Goal: Information Seeking & Learning: Learn about a topic

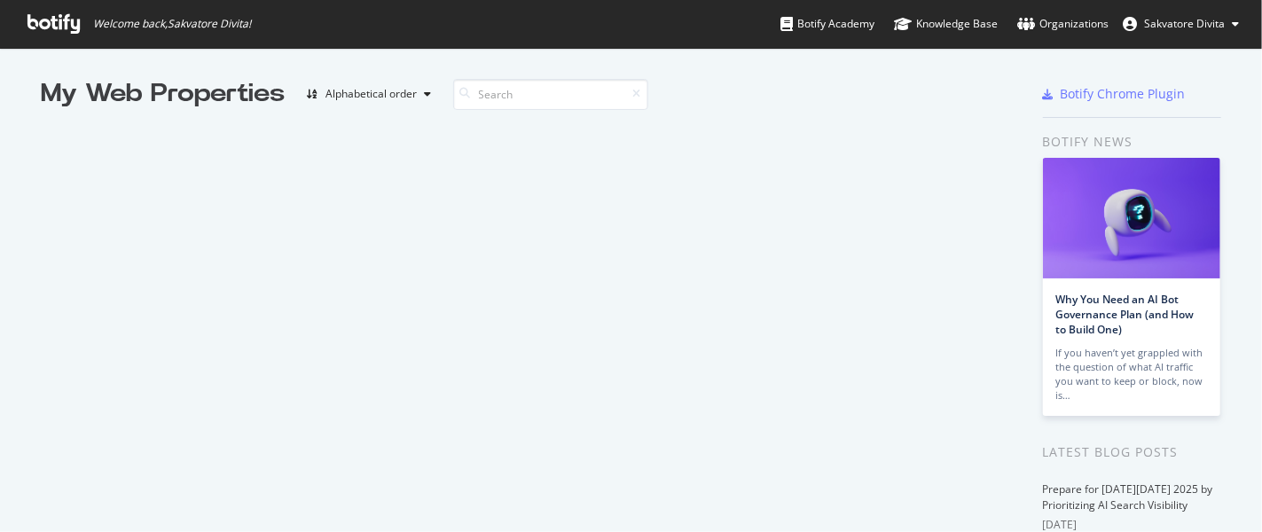
scroll to position [517, 1233]
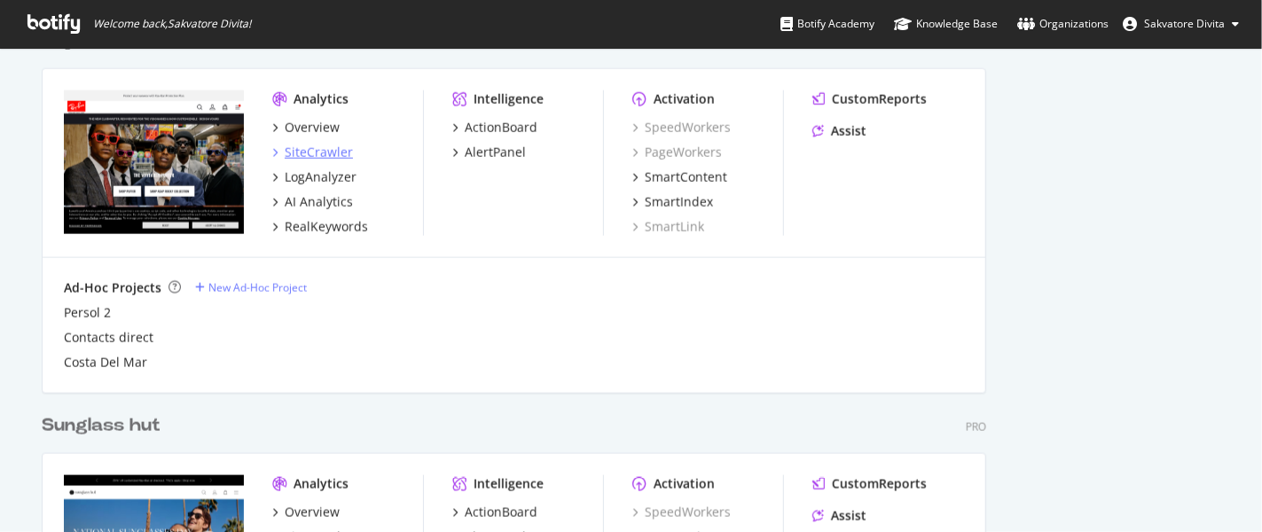
click at [302, 146] on div "SiteCrawler" at bounding box center [319, 153] width 68 height 18
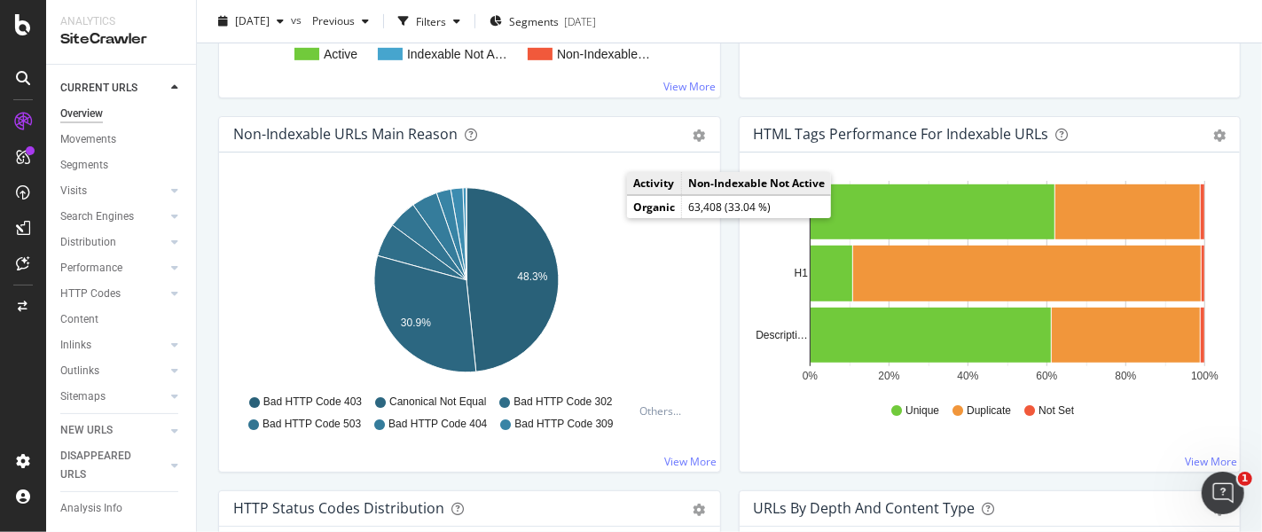
scroll to position [591, 0]
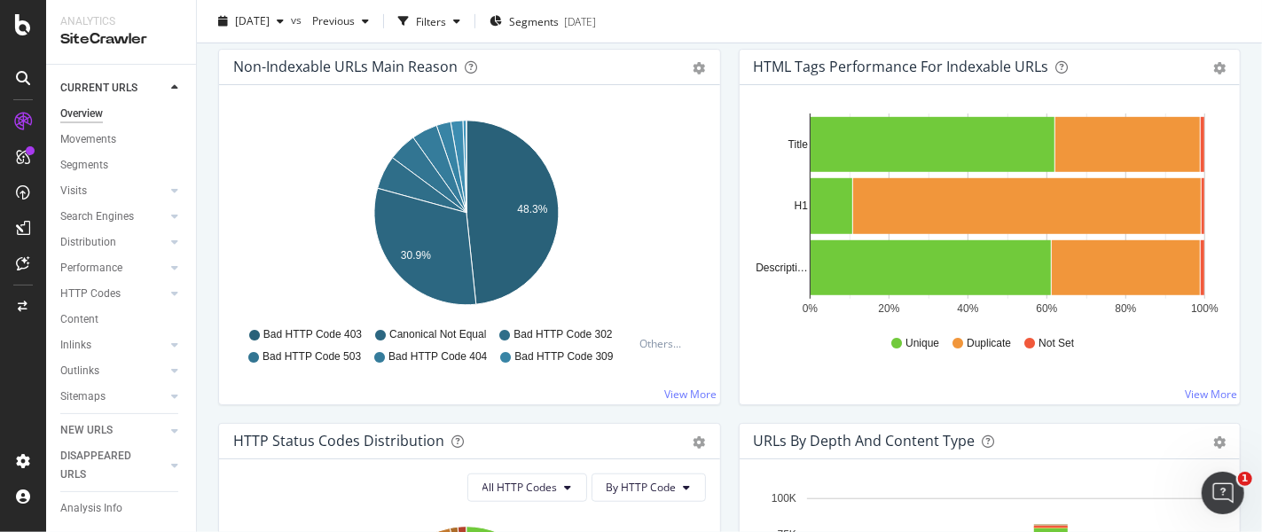
click at [91, 347] on link "Inlinks" at bounding box center [113, 345] width 106 height 19
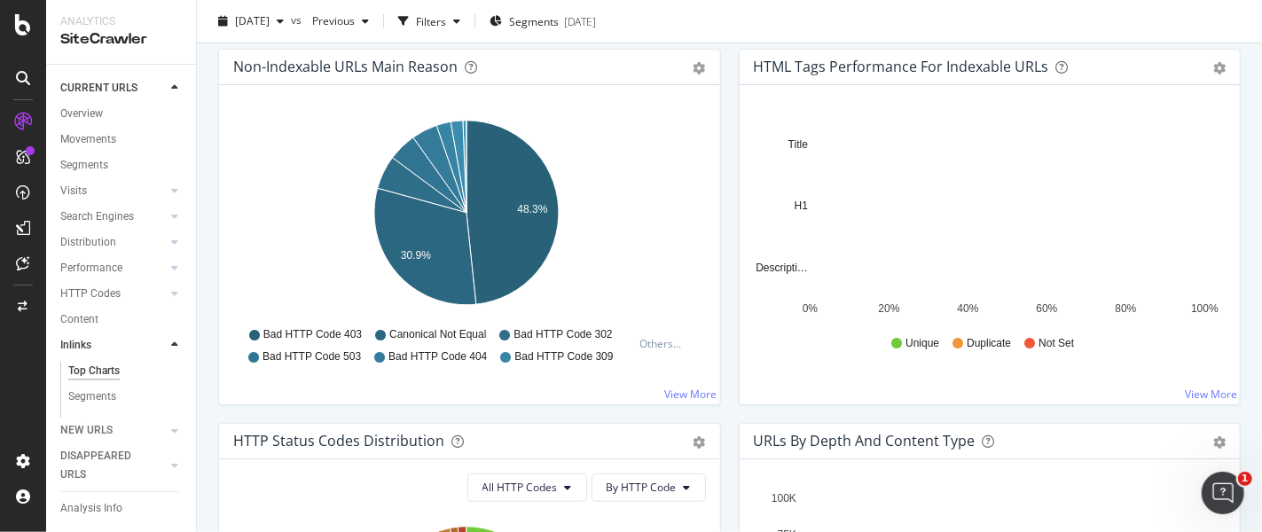
scroll to position [81, 0]
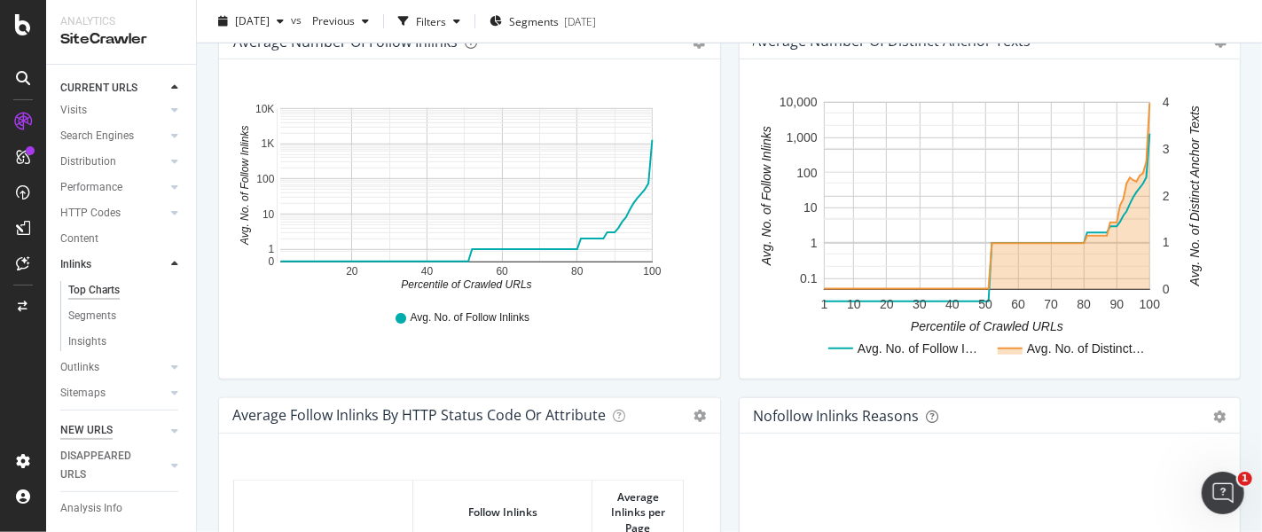
click at [99, 429] on div "NEW URLS" at bounding box center [86, 430] width 52 height 19
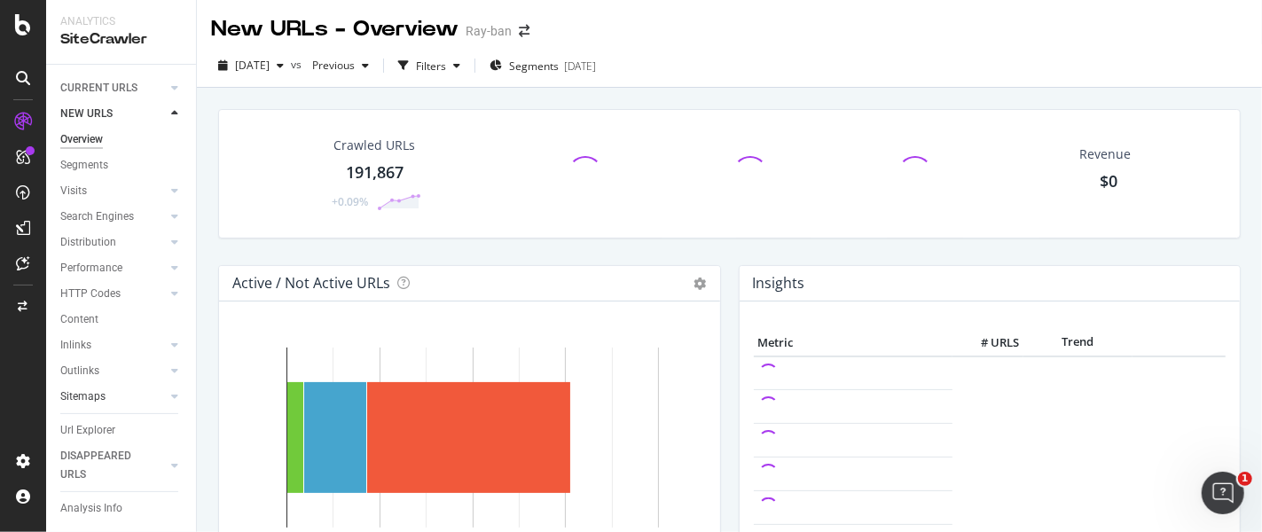
scroll to position [55, 0]
click at [89, 384] on div "Url Explorer" at bounding box center [87, 393] width 55 height 19
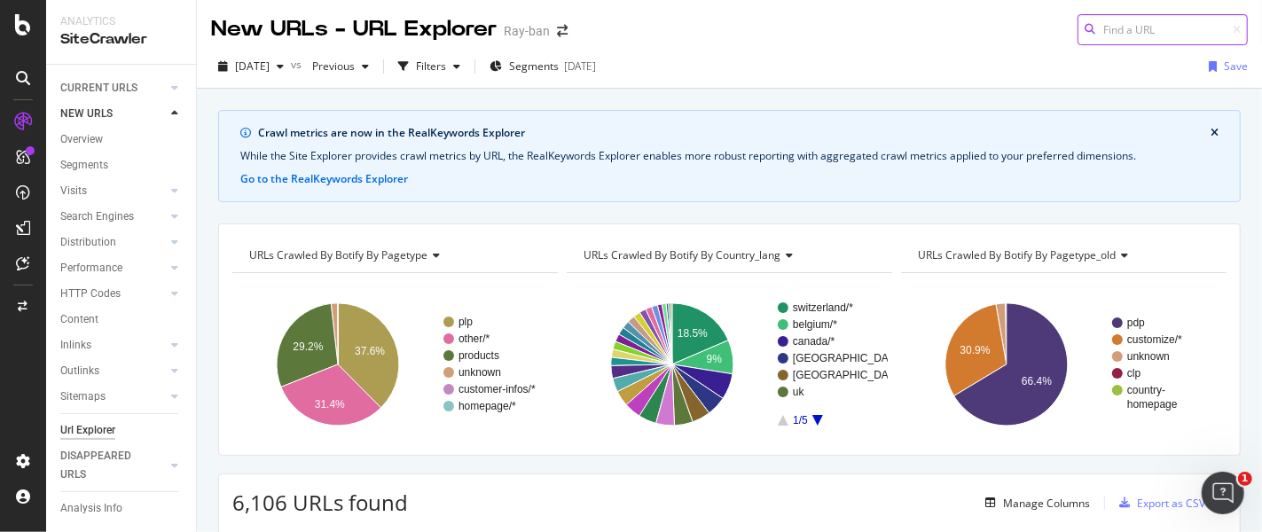
scroll to position [55, 0]
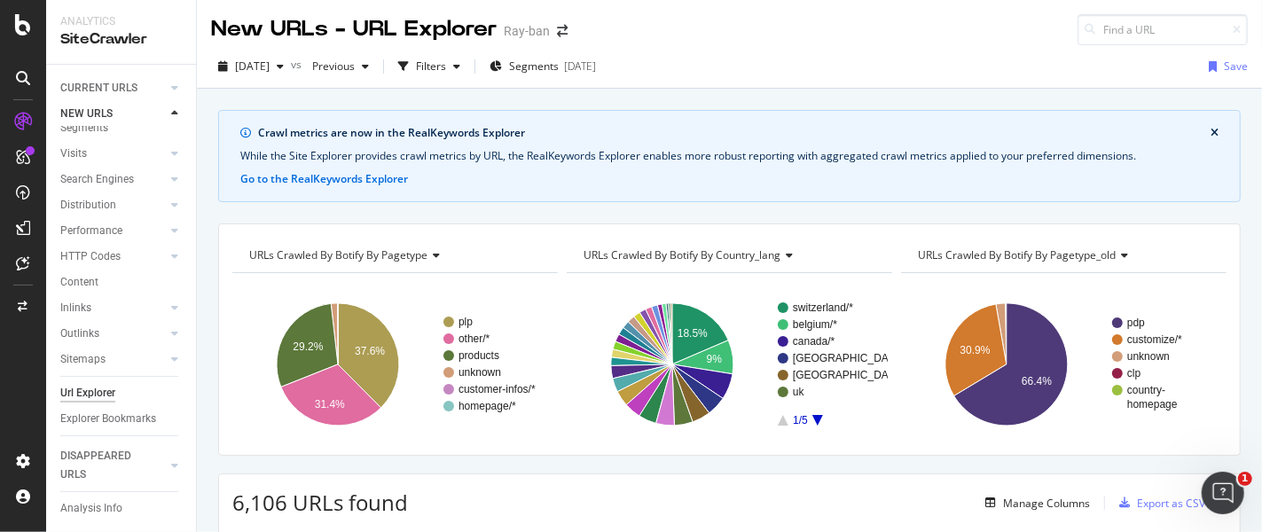
click at [86, 384] on div "Url Explorer" at bounding box center [87, 393] width 55 height 19
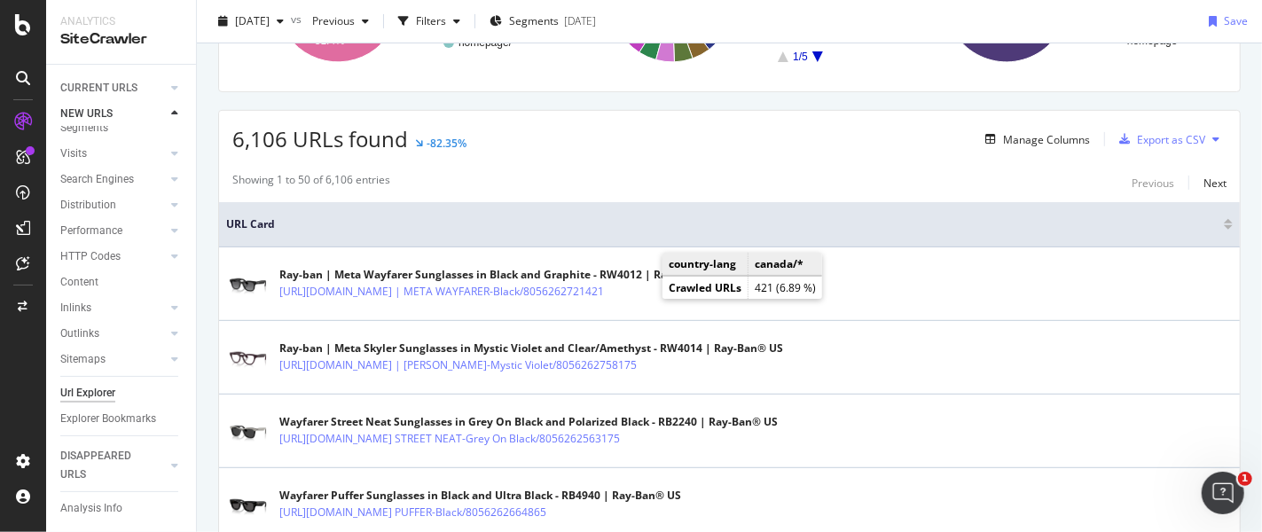
scroll to position [383, 0]
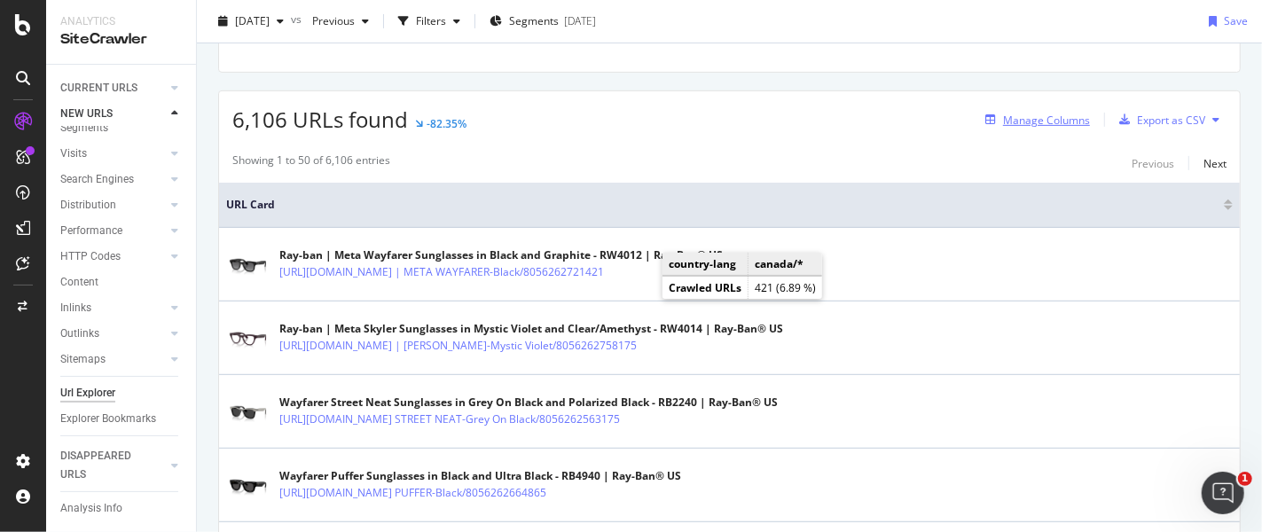
click at [1025, 116] on div "Manage Columns" at bounding box center [1046, 120] width 87 height 15
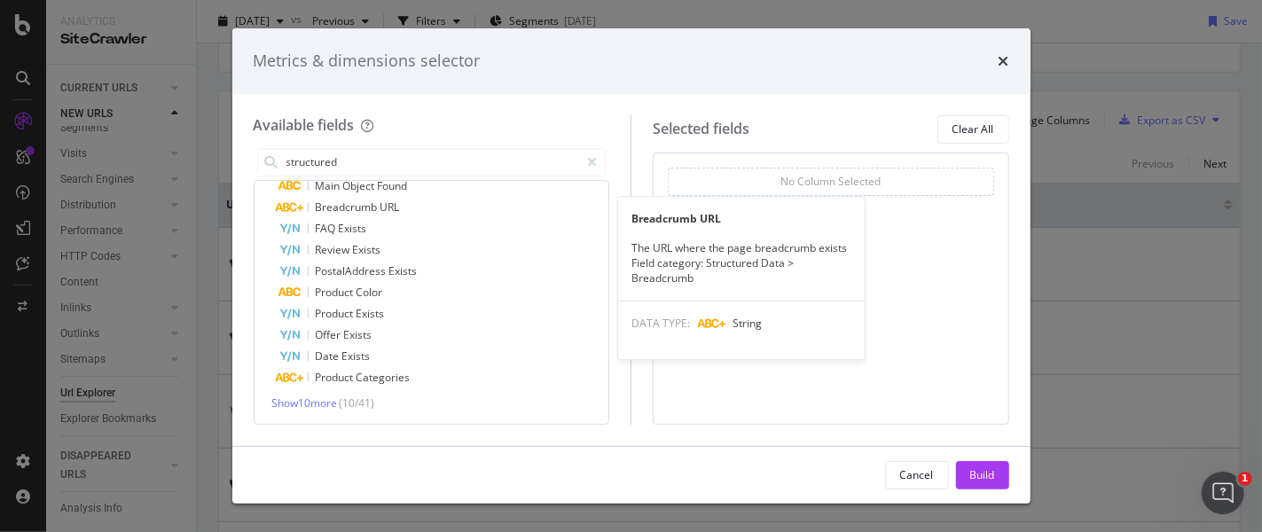
scroll to position [46, 0]
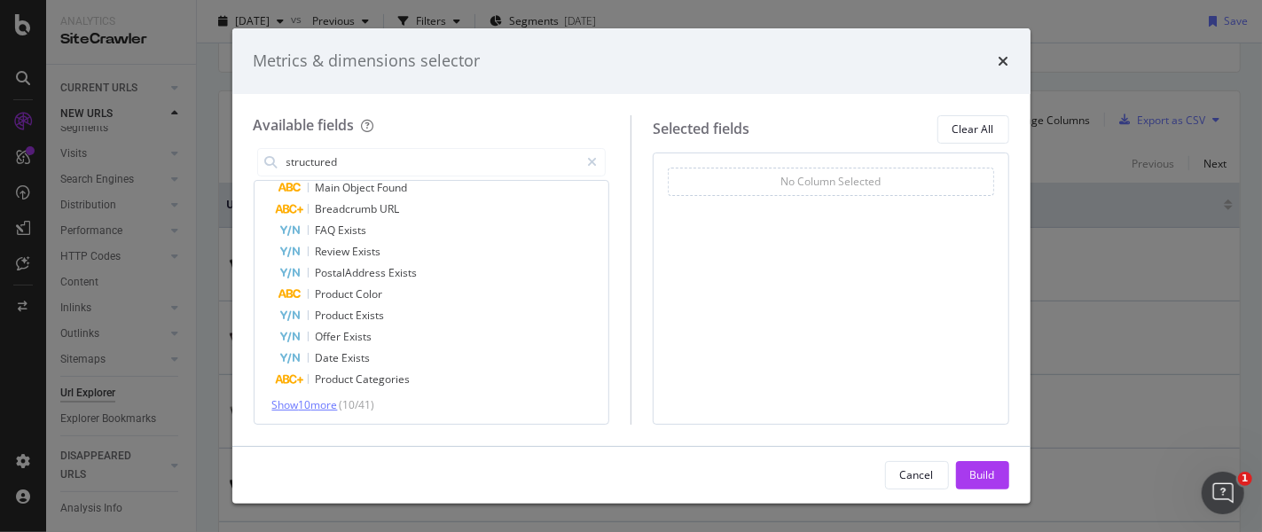
click at [335, 403] on span "Show 10 more" at bounding box center [305, 404] width 66 height 15
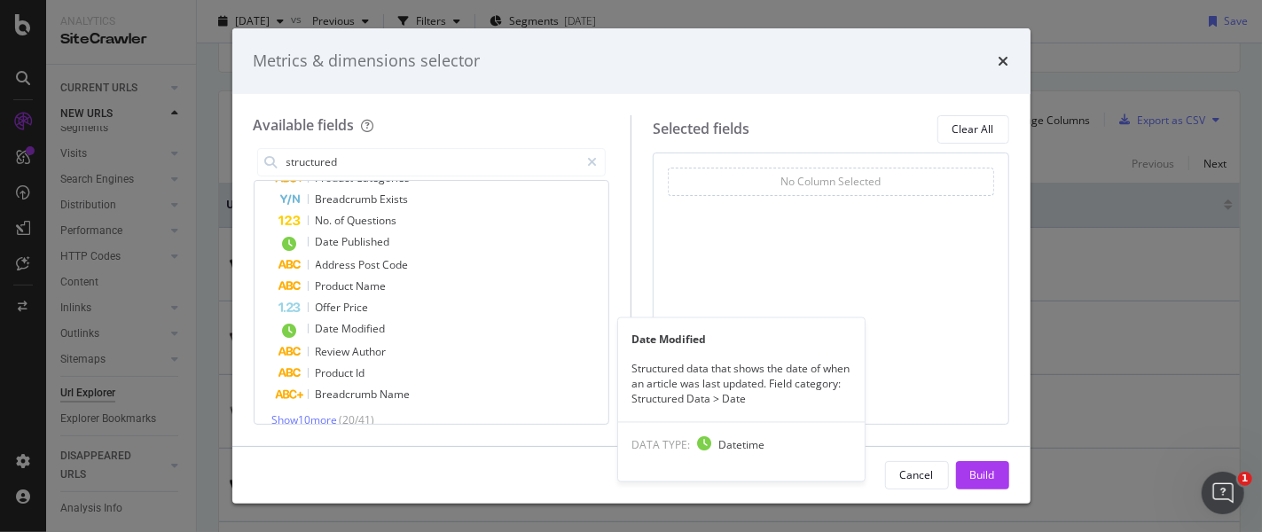
scroll to position [244, 0]
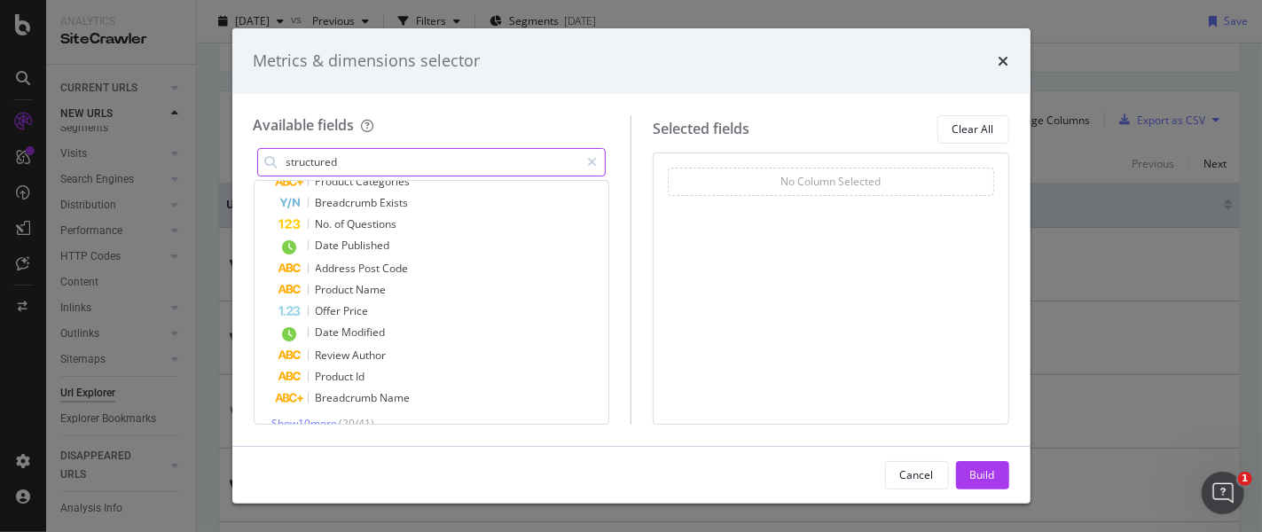
click at [359, 162] on input "structured" at bounding box center [432, 162] width 295 height 27
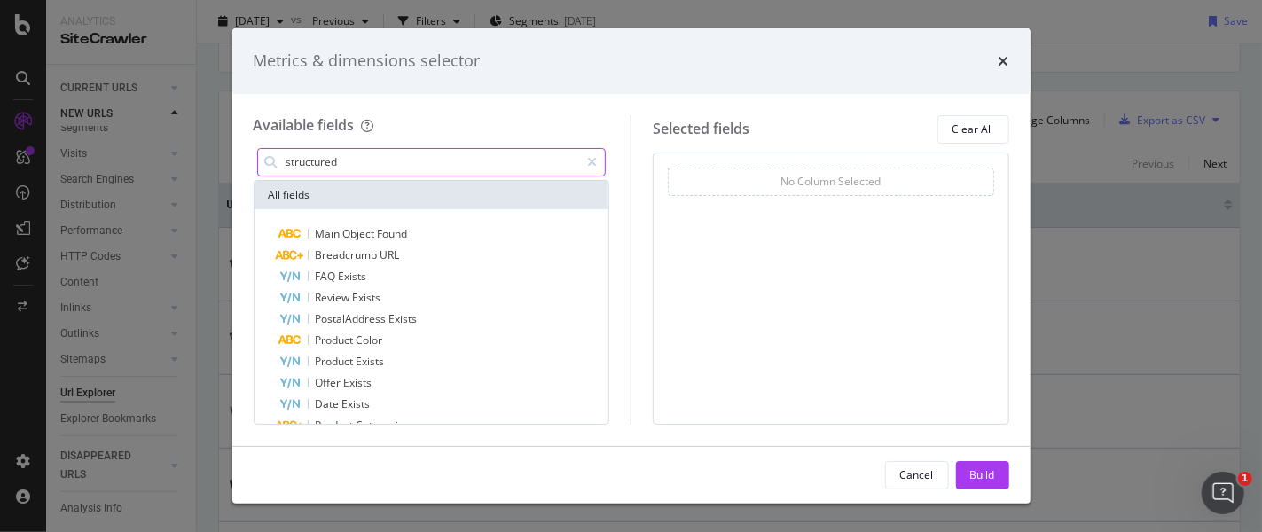
click at [359, 162] on input "structured" at bounding box center [432, 162] width 295 height 27
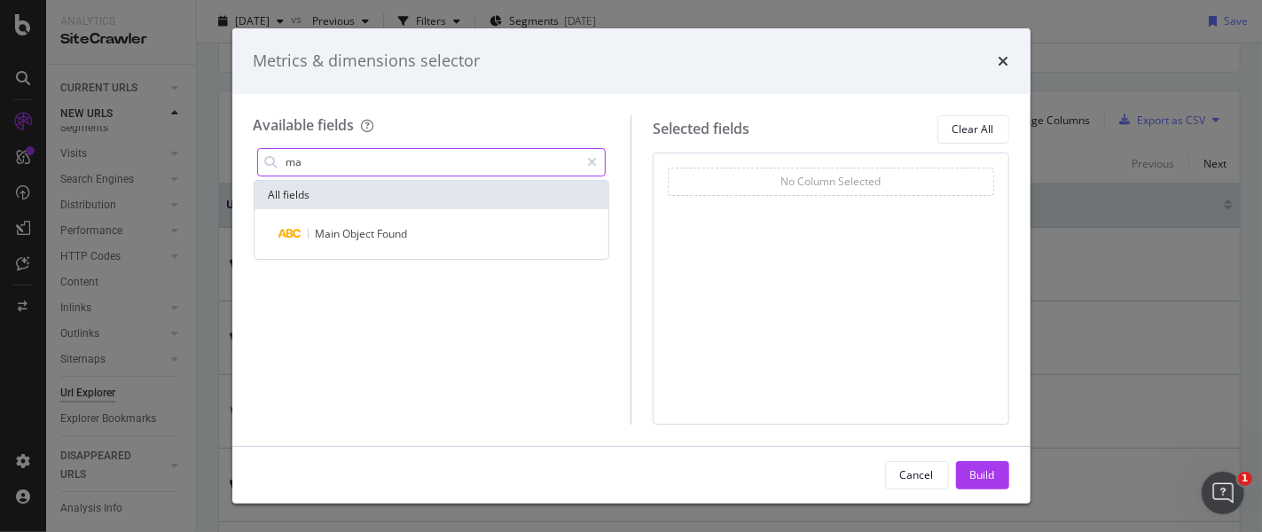
type input "m"
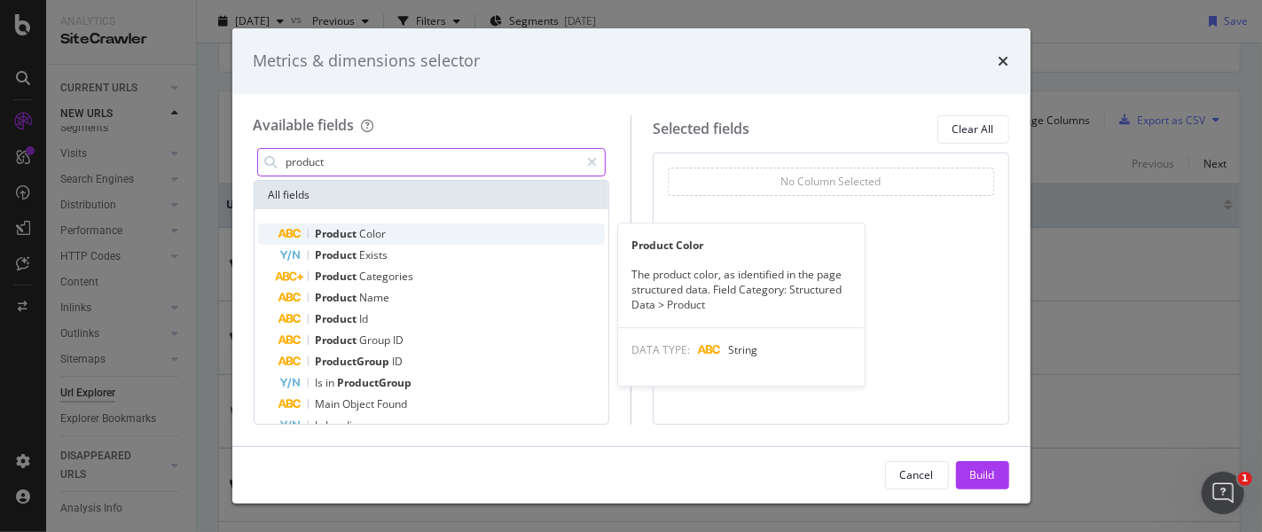
scroll to position [48, 0]
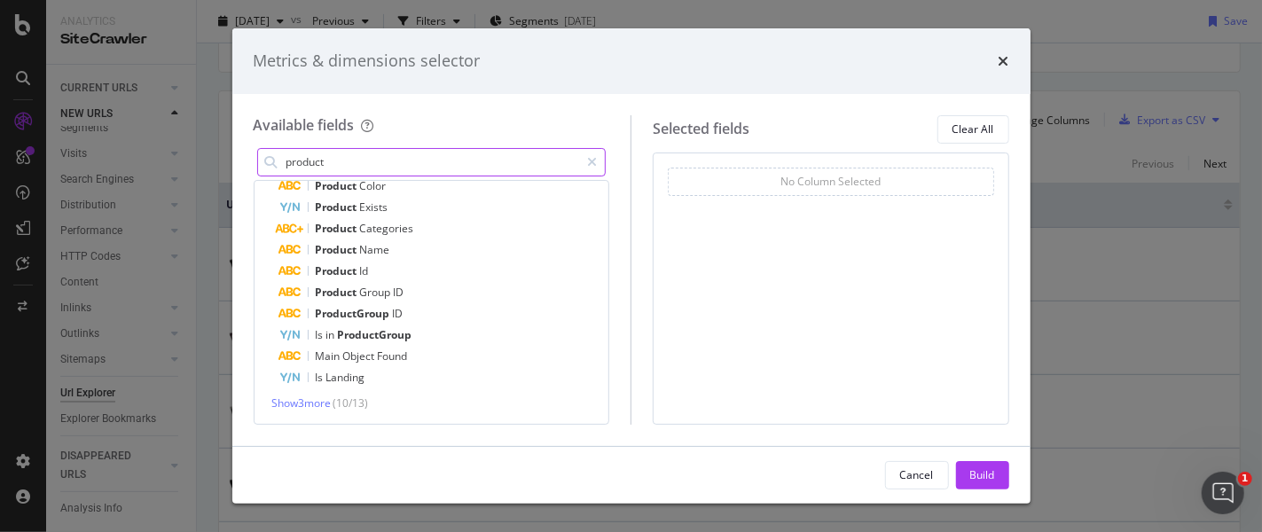
type input "product"
click at [337, 403] on div "Show 3 more ( 10 / 13 )" at bounding box center [432, 403] width 348 height 15
click at [326, 405] on span "Show 3 more" at bounding box center [301, 403] width 59 height 15
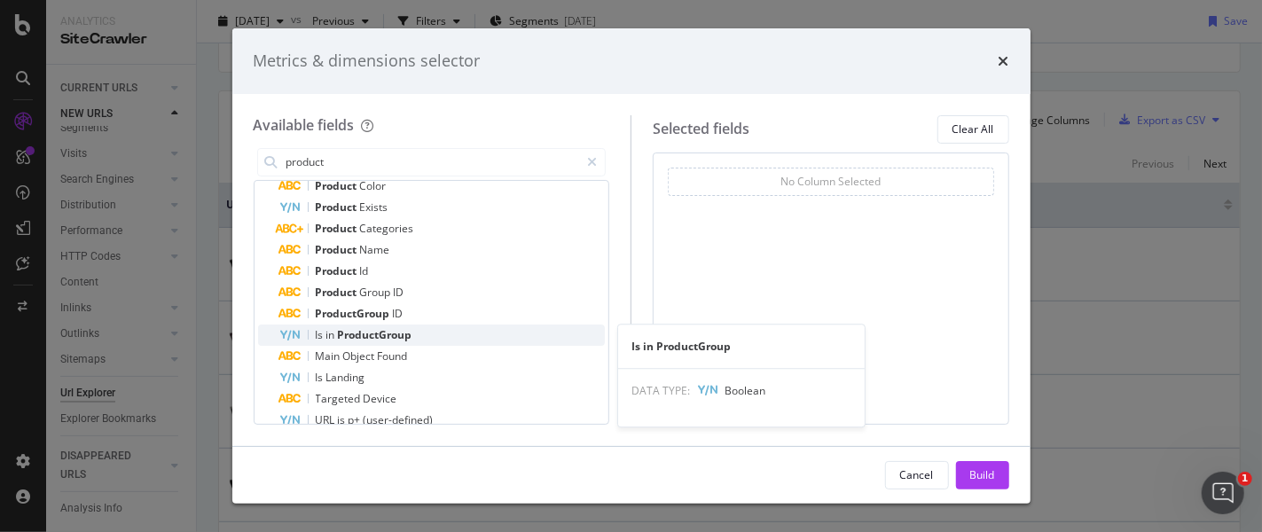
scroll to position [90, 0]
